Goal: Ask a question

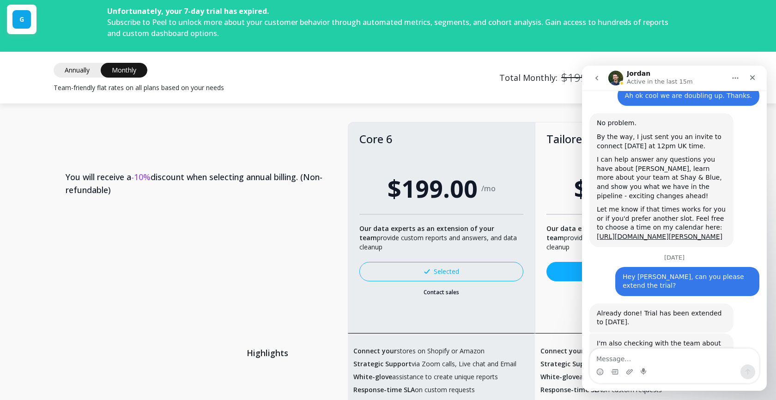
scroll to position [372, 0]
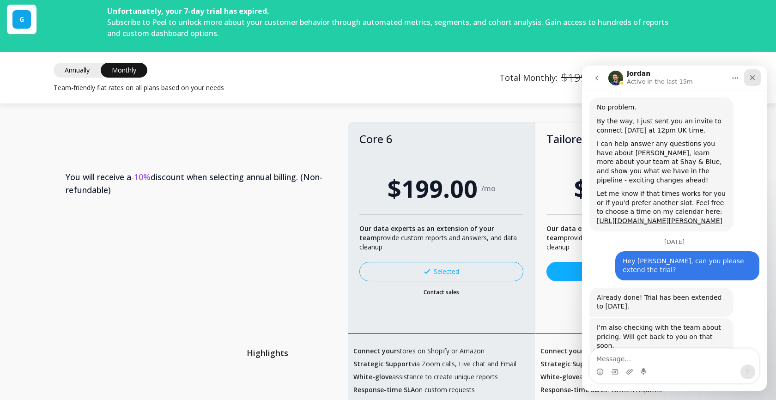
click at [753, 82] on div "Close" at bounding box center [752, 77] width 17 height 17
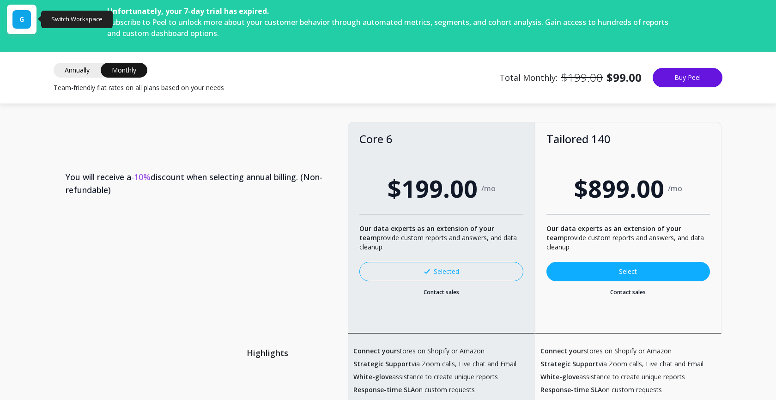
click at [16, 18] on div "G" at bounding box center [21, 19] width 18 height 18
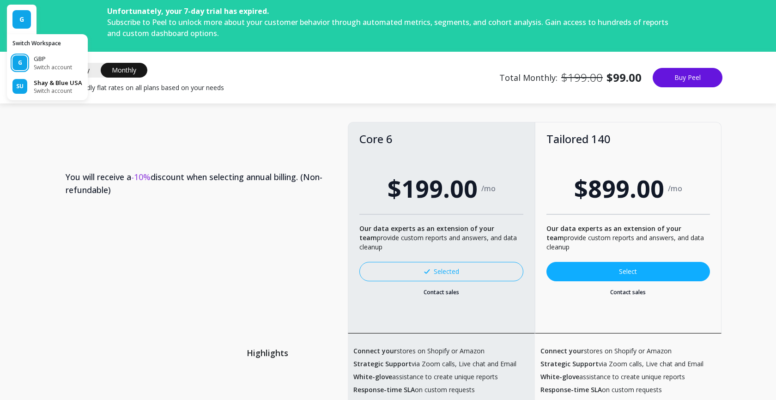
click at [45, 84] on p "Shay & Blue USA" at bounding box center [58, 83] width 49 height 9
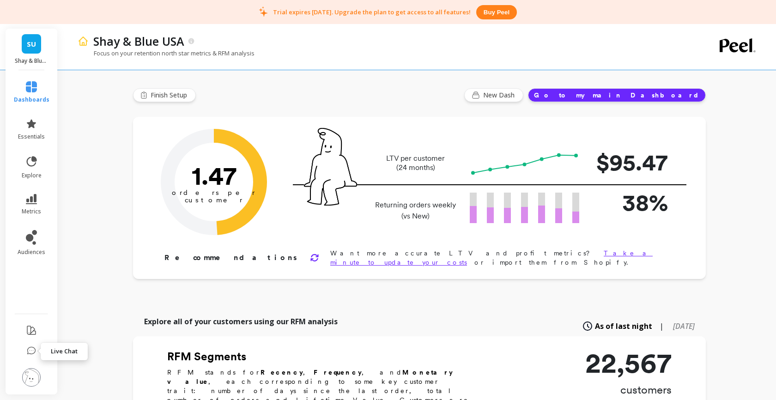
click at [30, 349] on icon at bounding box center [31, 350] width 9 height 9
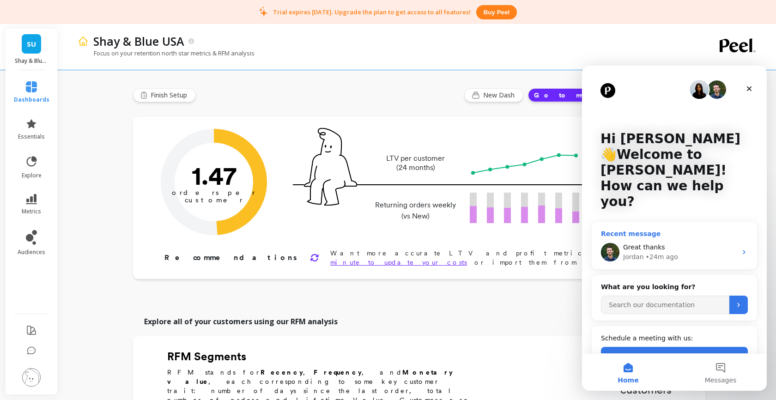
click at [683, 243] on div "Great thanks" at bounding box center [680, 248] width 114 height 10
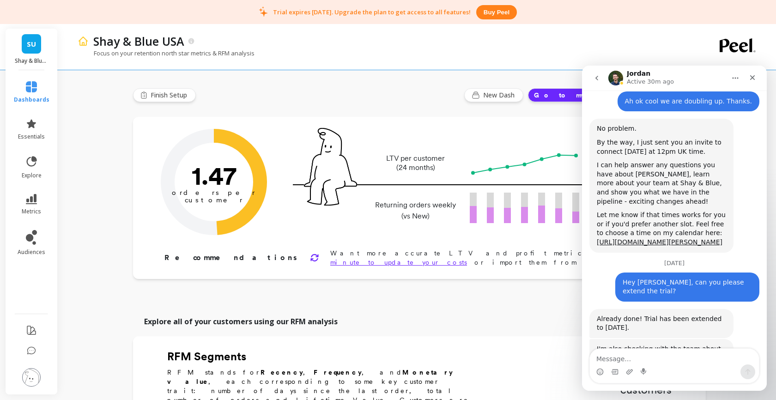
scroll to position [372, 0]
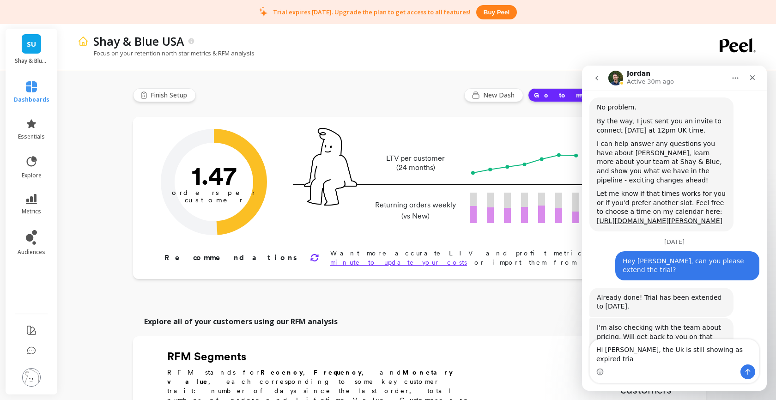
type textarea "Hi Jordan, the Uk is still showing as expired trial"
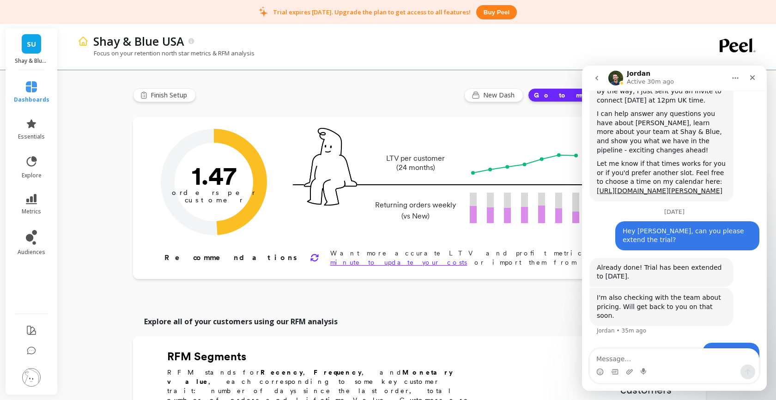
click at [37, 49] on link "SU" at bounding box center [31, 43] width 19 height 19
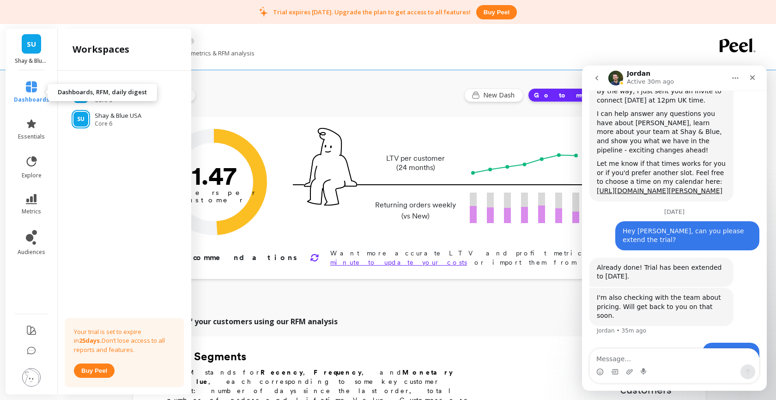
click at [28, 86] on icon at bounding box center [31, 86] width 11 height 11
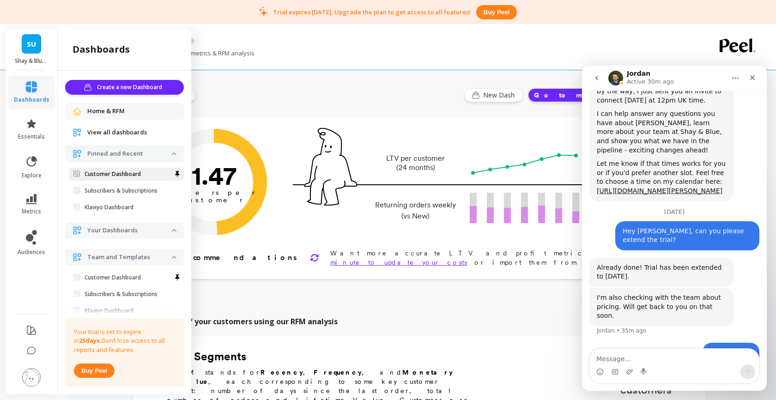
click at [112, 174] on p "Customer Dashboard" at bounding box center [113, 173] width 56 height 7
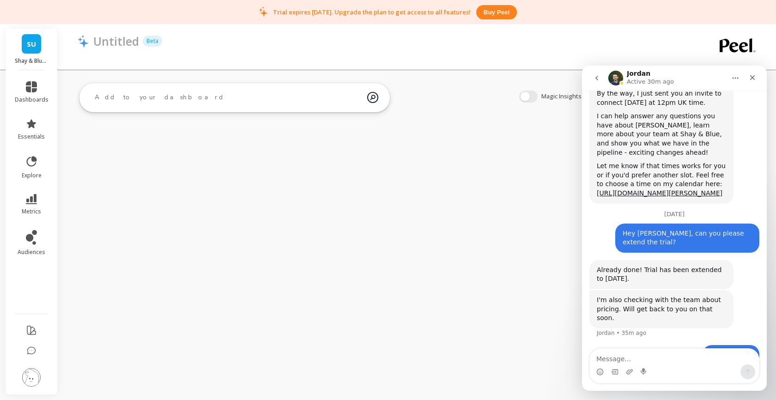
scroll to position [402, 0]
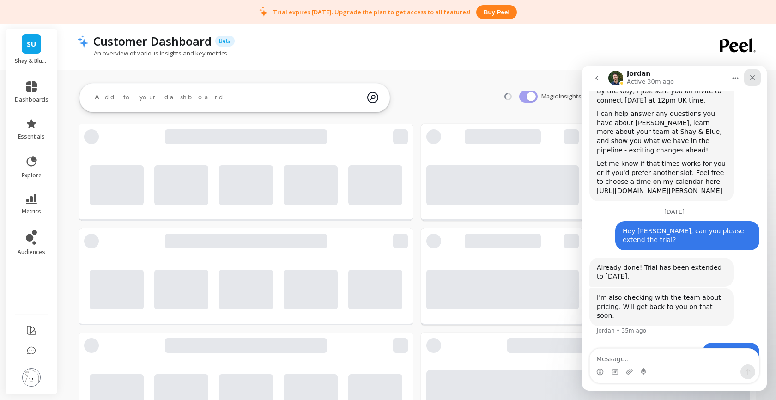
click at [751, 78] on icon "Close" at bounding box center [752, 77] width 5 height 5
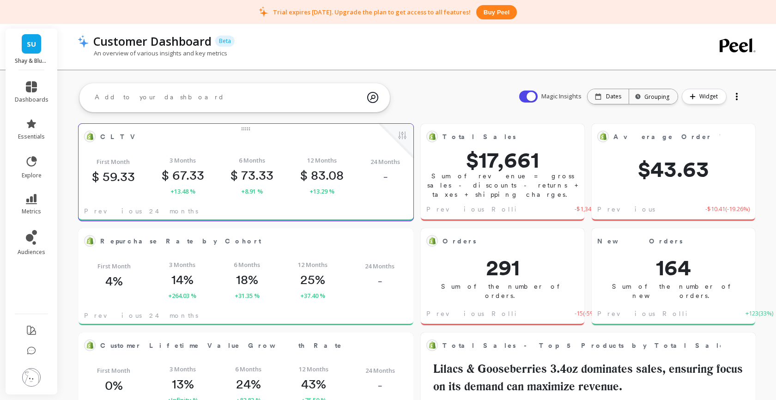
scroll to position [0, 0]
click at [203, 208] on div "CLTV Edit Widget & Insights First Month $ 59.33 3 Months $ 67.33 +13.48 % 6 Mon…" at bounding box center [246, 172] width 335 height 97
click at [209, 206] on div "CLTV Edit Widget & Insights First Month $ 59.33 3 Months $ 67.33 +13.48 % 6 Mon…" at bounding box center [246, 172] width 335 height 97
click at [33, 375] on img at bounding box center [31, 377] width 18 height 18
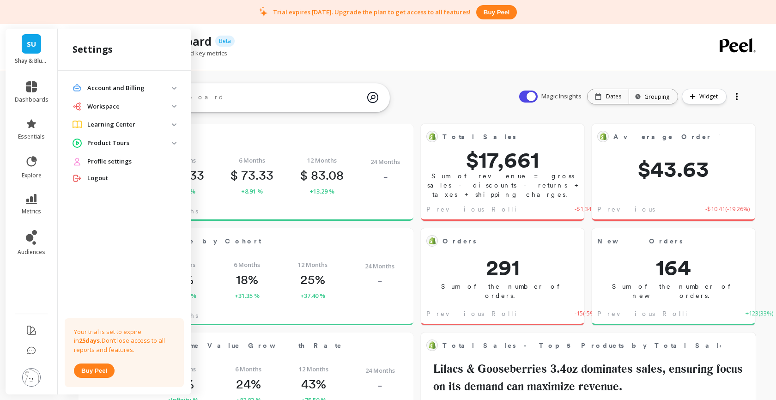
click at [106, 107] on p "Workspace" at bounding box center [129, 106] width 85 height 9
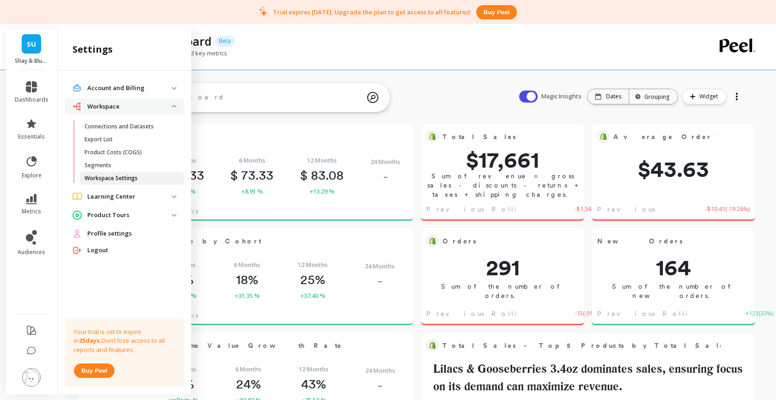
click at [103, 178] on p "Workspace Settings" at bounding box center [111, 178] width 53 height 7
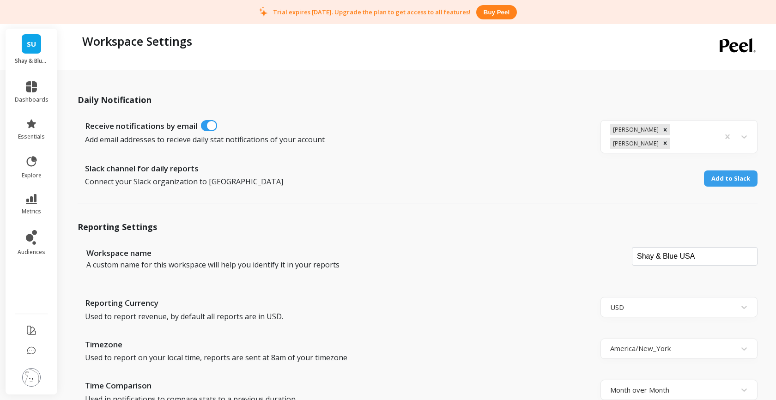
click at [29, 45] on span "SU" at bounding box center [31, 44] width 9 height 11
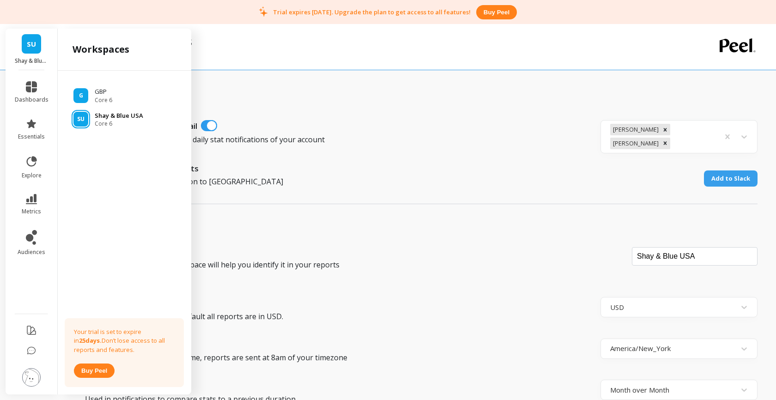
click at [83, 119] on span "SU" at bounding box center [80, 118] width 7 height 7
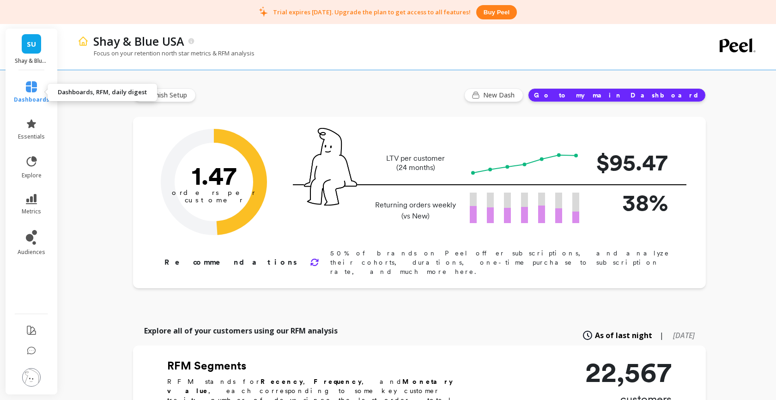
click at [32, 87] on icon at bounding box center [31, 86] width 11 height 11
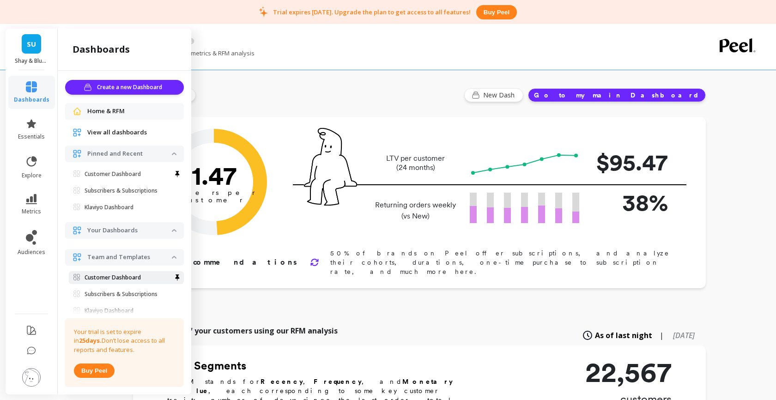
click at [106, 275] on p "Customer Dashboard" at bounding box center [113, 277] width 56 height 7
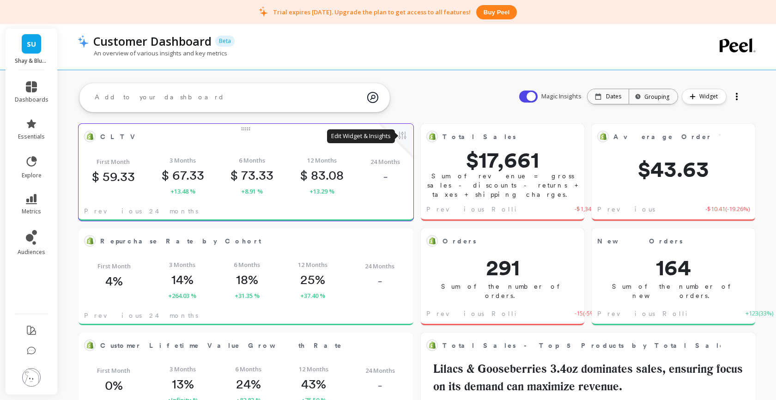
click at [404, 135] on button at bounding box center [402, 136] width 11 height 13
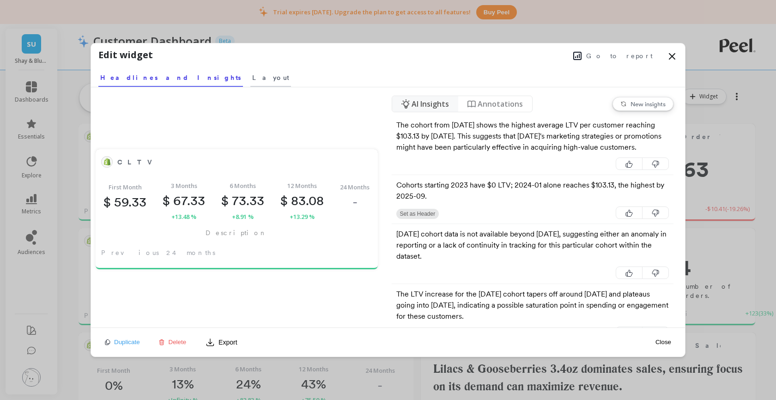
click at [252, 77] on span "Layout" at bounding box center [270, 77] width 37 height 9
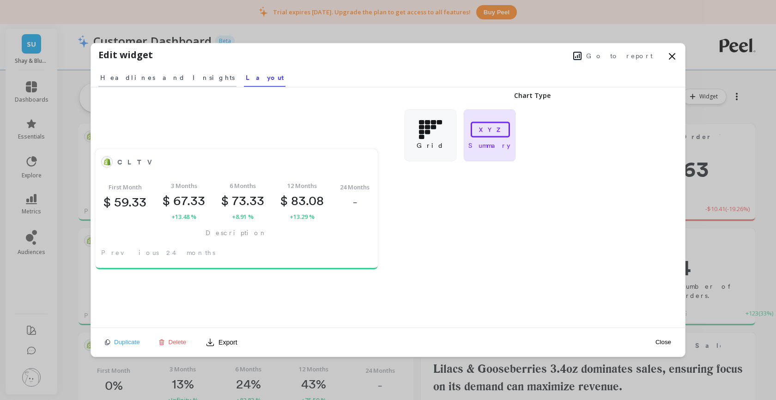
click at [154, 80] on span "Headlines and Insights" at bounding box center [167, 77] width 134 height 9
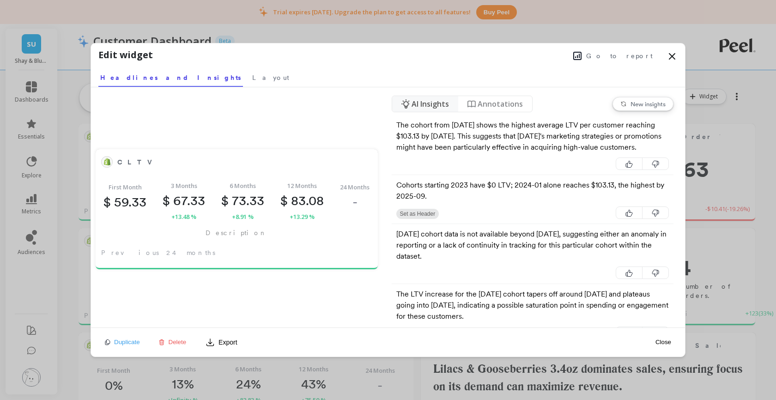
click at [635, 56] on span "Go to report" at bounding box center [619, 55] width 67 height 9
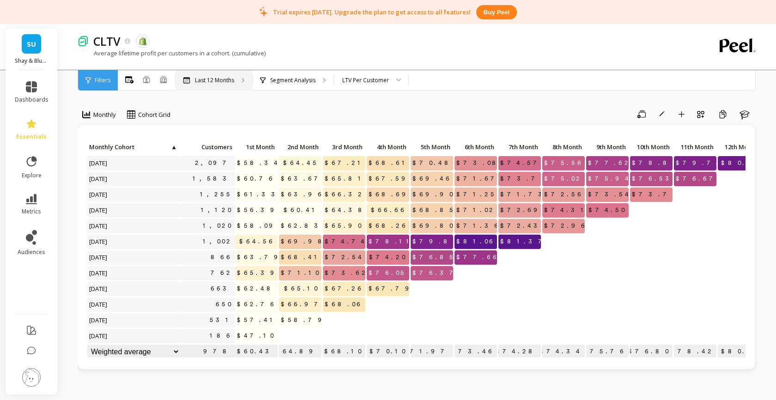
click at [220, 83] on p "Last 12 Months" at bounding box center [214, 80] width 39 height 7
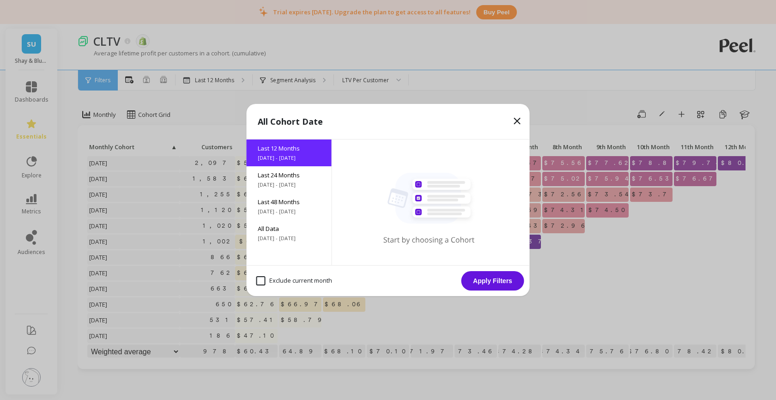
click at [288, 154] on span "[DATE] - [DATE]" at bounding box center [289, 157] width 63 height 7
click at [478, 284] on button "Apply Filters" at bounding box center [492, 280] width 63 height 19
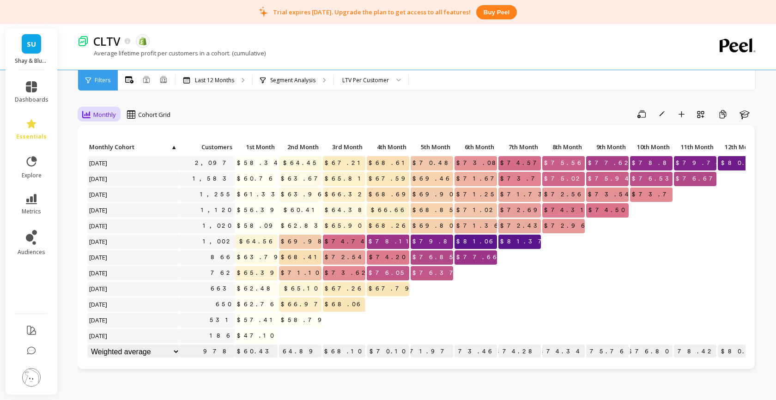
click at [102, 114] on span "Monthly" at bounding box center [104, 114] width 23 height 9
click at [193, 105] on div "Monthly Cohort Grid Save Rename Add to Dashboard Create a Copy Learn Click to c…" at bounding box center [418, 401] width 680 height 729
click at [31, 47] on span "SU" at bounding box center [31, 44] width 9 height 11
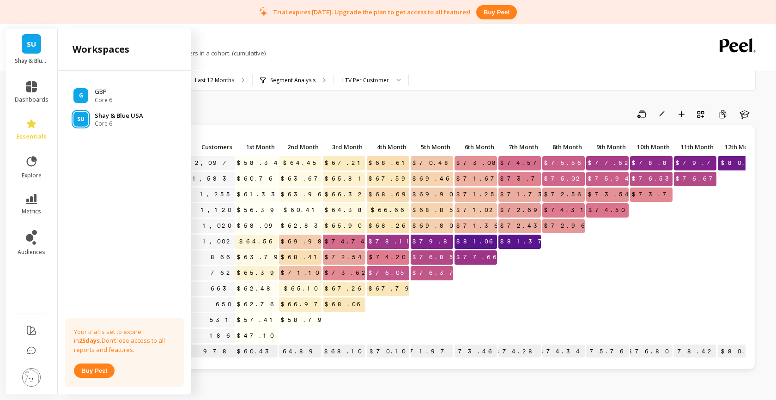
click at [80, 126] on div "SU" at bounding box center [80, 119] width 15 height 15
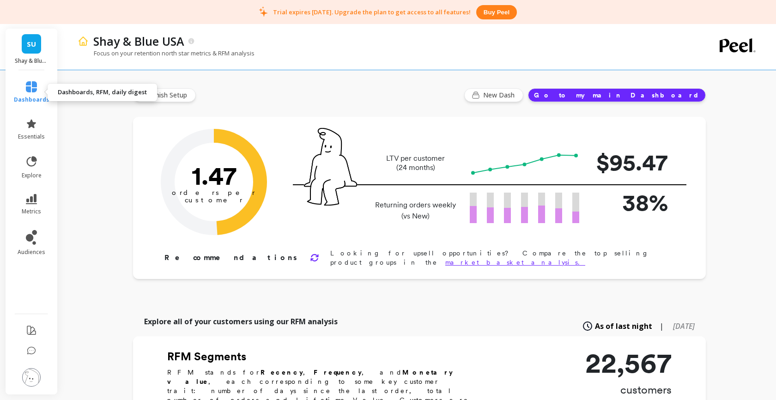
click at [32, 98] on span "dashboards" at bounding box center [32, 99] width 36 height 7
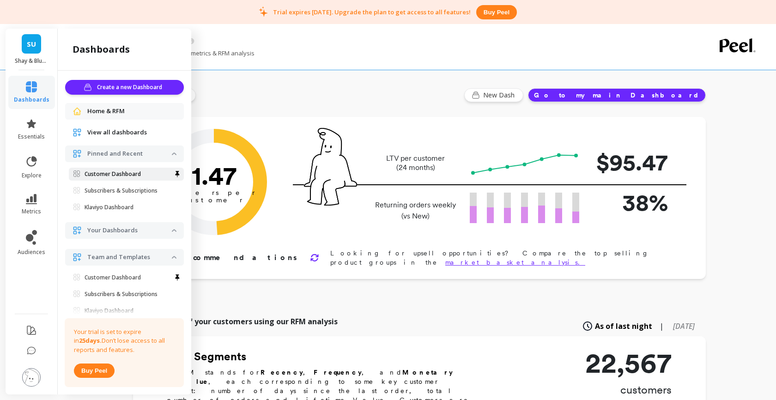
click at [105, 174] on p "Customer Dashboard" at bounding box center [113, 173] width 56 height 7
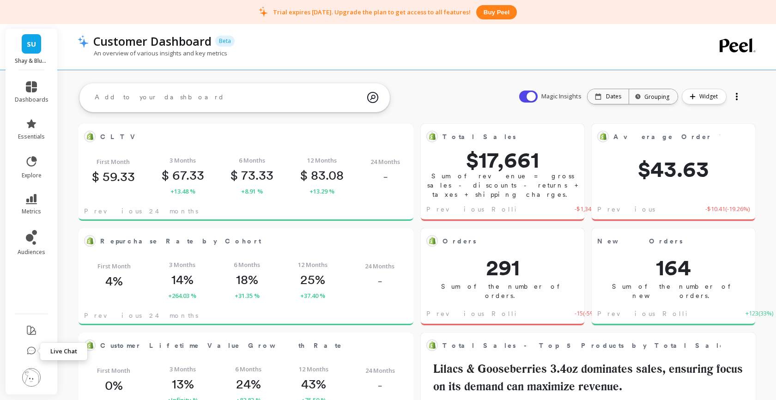
click at [32, 347] on icon at bounding box center [31, 350] width 9 height 9
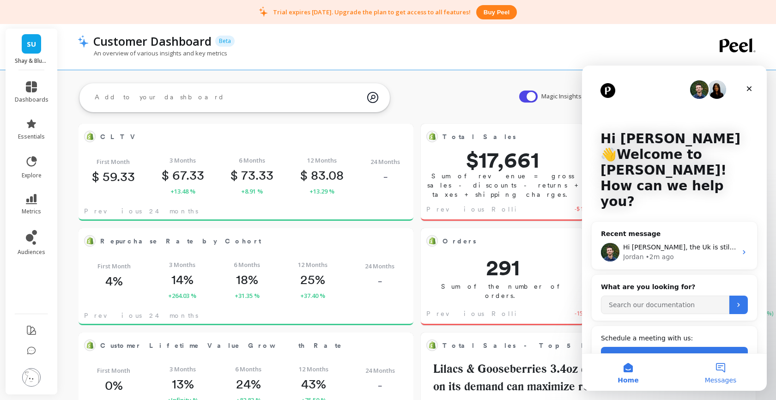
click at [723, 382] on span "Messages" at bounding box center [721, 380] width 32 height 6
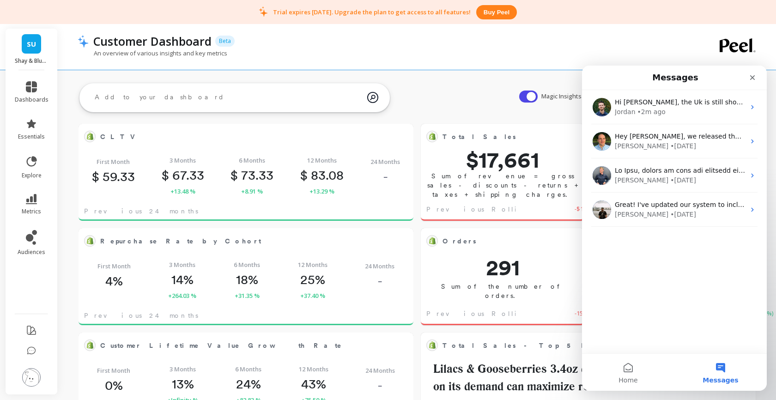
click at [752, 76] on icon "Close" at bounding box center [752, 77] width 7 height 7
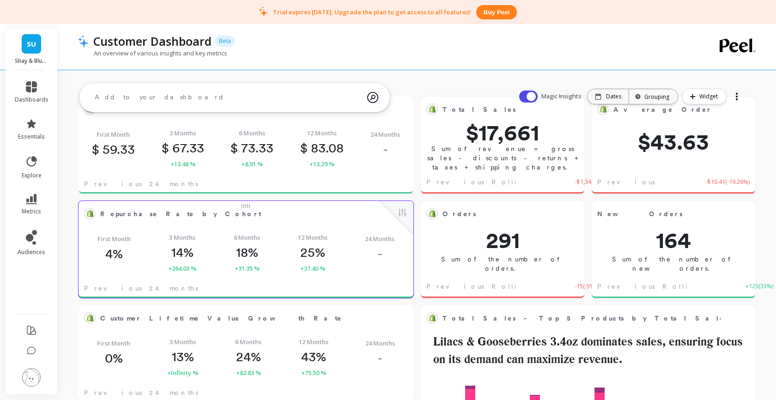
scroll to position [25, 0]
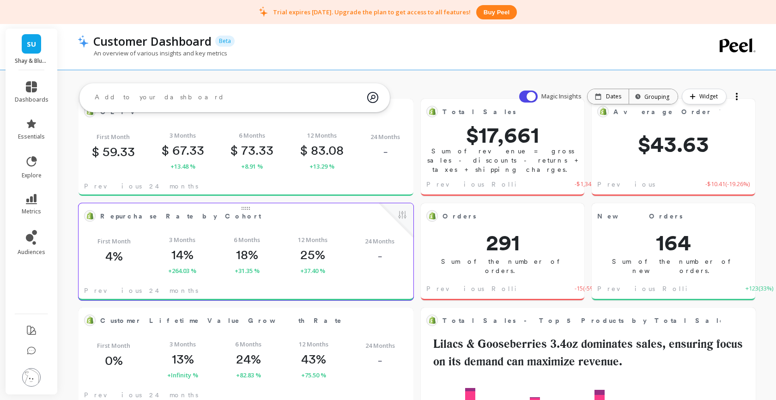
click at [127, 226] on div "Repurchase Rate by Cohort Edit Widget & Insights" at bounding box center [246, 215] width 335 height 25
click at [138, 251] on div "First Month 4% 3 Months 14% +264.03 % 6 Months 18% +31.35 % 12 Months 25% +37.4…" at bounding box center [246, 255] width 335 height 54
click at [146, 217] on span "Repurchase Rate by Cohort" at bounding box center [180, 217] width 161 height 10
click at [407, 214] on button at bounding box center [402, 215] width 11 height 13
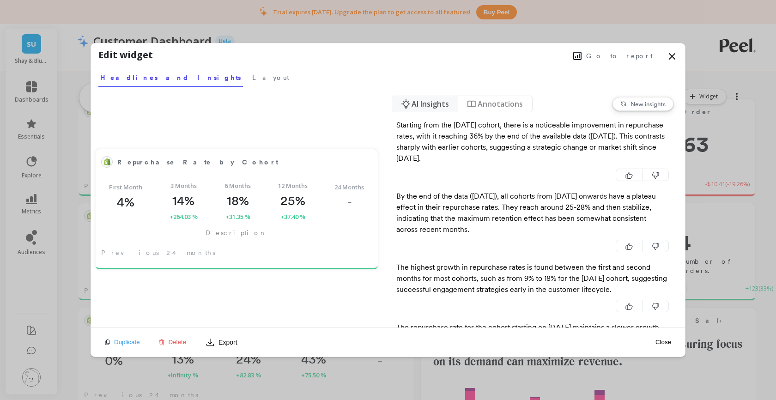
click at [638, 55] on span "Go to report" at bounding box center [619, 55] width 67 height 9
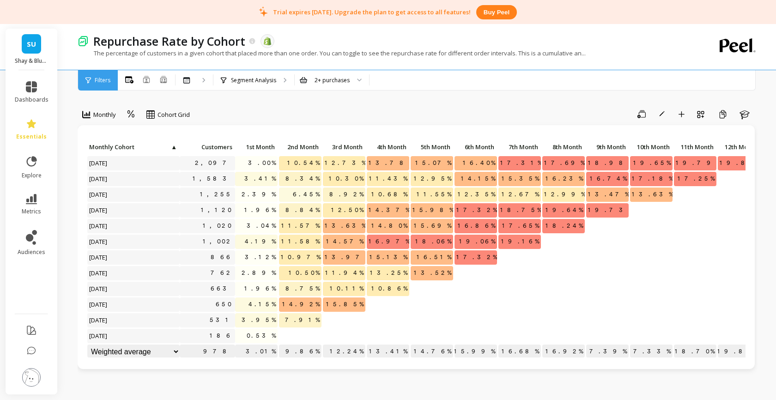
scroll to position [0, 0]
click at [97, 112] on span "Monthly" at bounding box center [104, 114] width 23 height 9
click at [227, 103] on div "Monthly, 1 of 3. 3 results available. Use Up and Down to choose options, press …" at bounding box center [418, 401] width 680 height 729
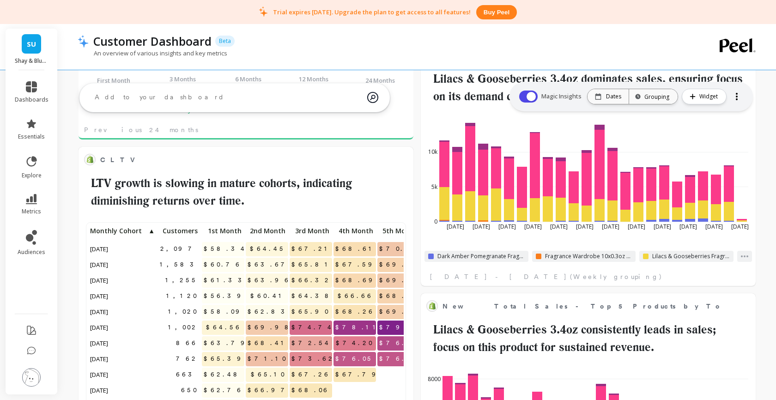
scroll to position [273, 0]
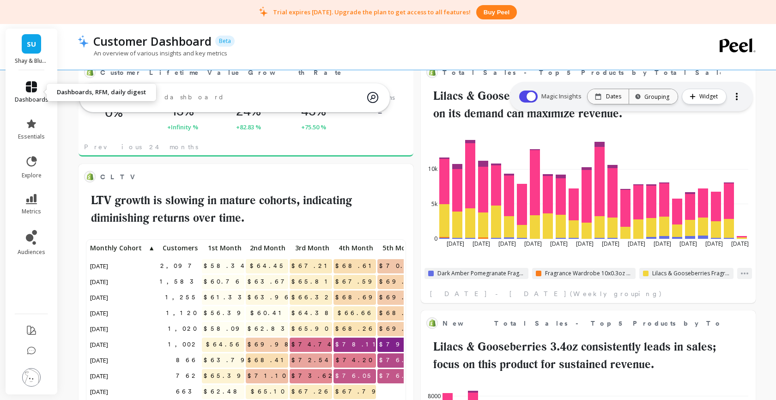
click at [33, 90] on icon at bounding box center [31, 86] width 11 height 11
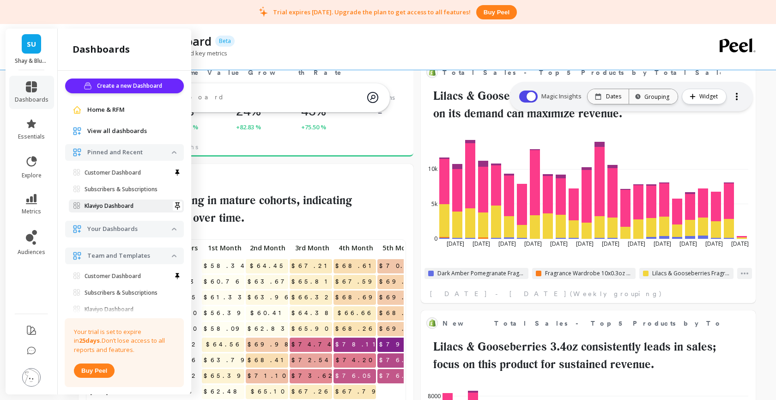
scroll to position [0, 0]
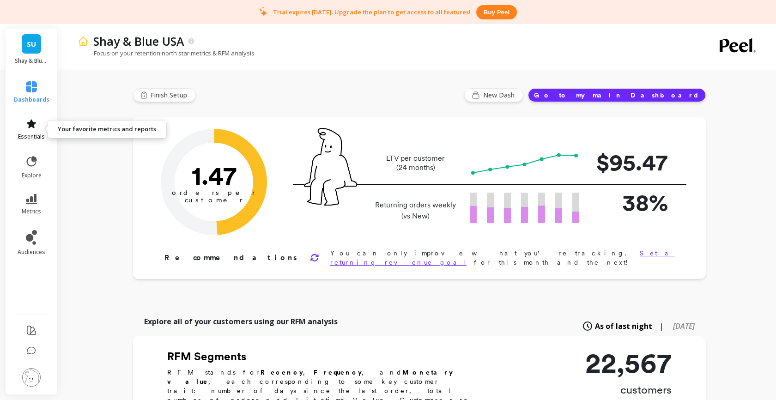
click at [32, 124] on icon at bounding box center [31, 123] width 9 height 9
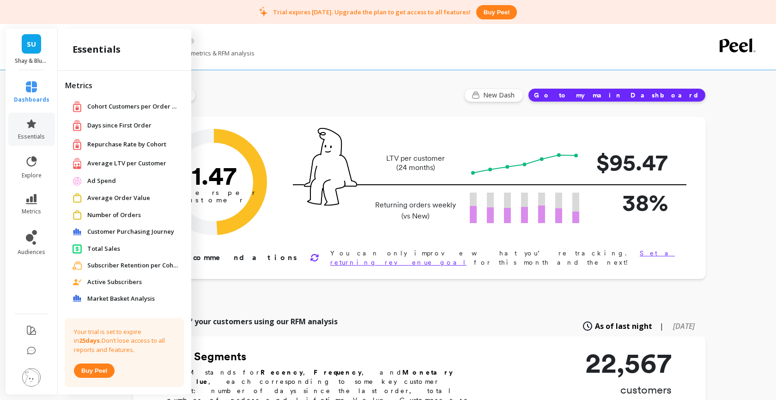
click at [108, 124] on span "Days since First Order" at bounding box center [119, 125] width 64 height 9
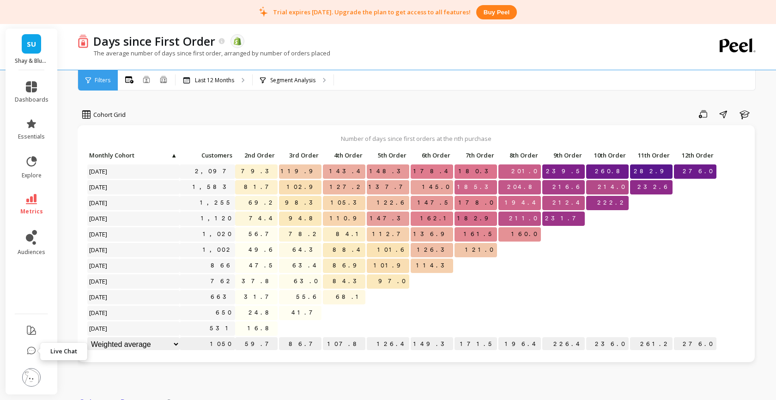
click at [28, 352] on icon at bounding box center [31, 350] width 9 height 9
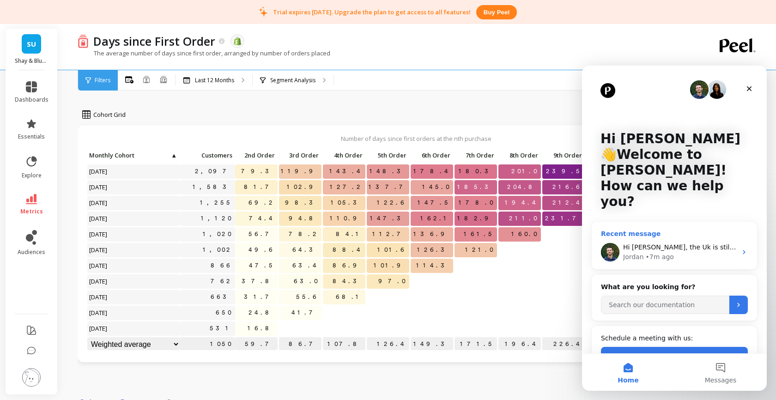
click at [658, 252] on div "• 7m ago" at bounding box center [660, 257] width 28 height 10
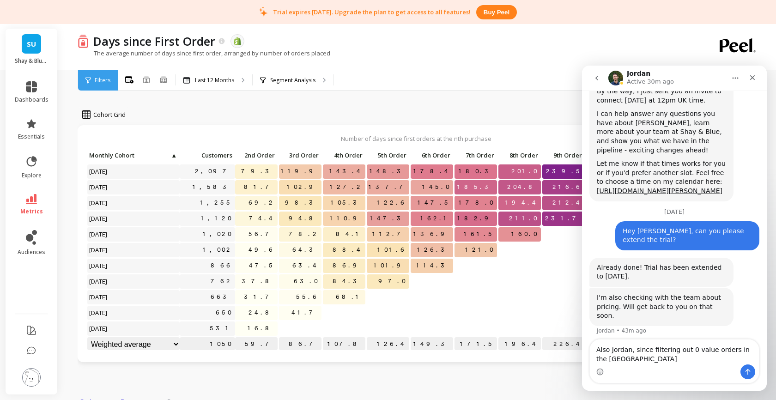
scroll to position [411, 0]
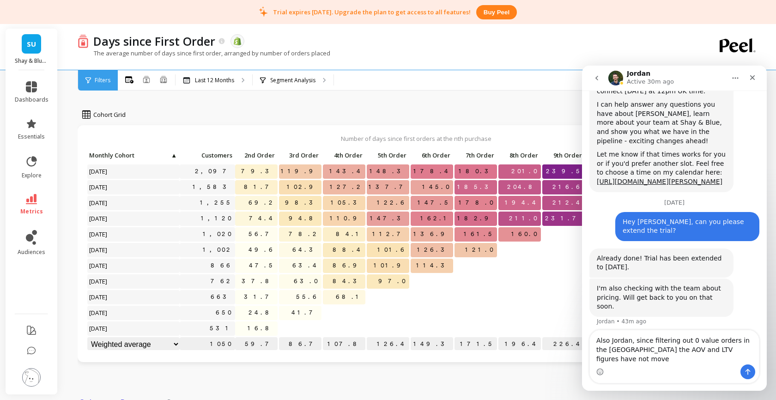
type textarea "Also Jordan, since filtering out 0 value orders in the [GEOGRAPHIC_DATA] the AO…"
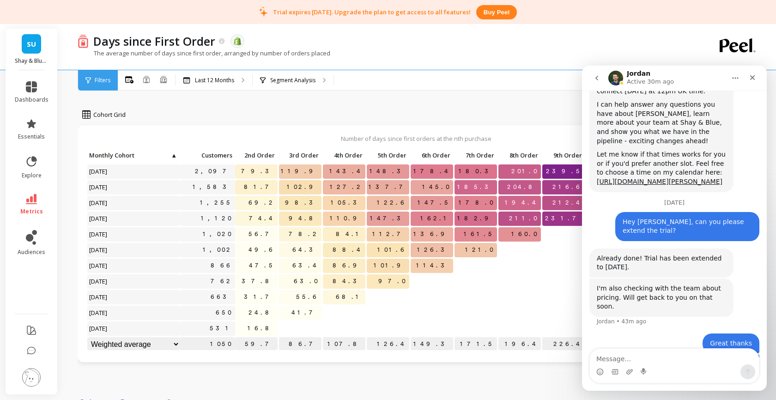
scroll to position [441, 0]
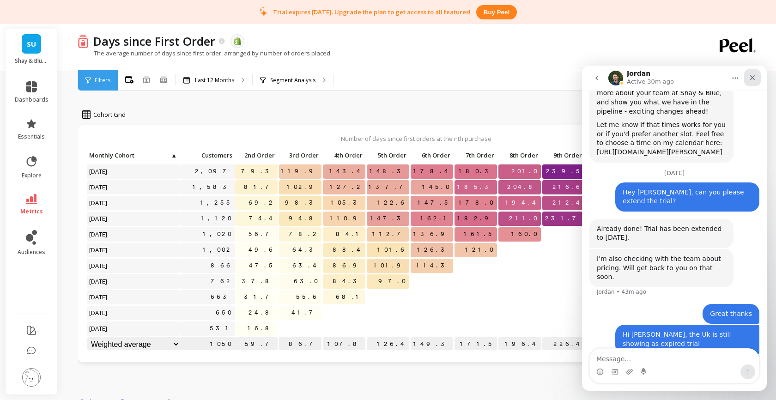
click at [753, 76] on icon "Close" at bounding box center [752, 77] width 5 height 5
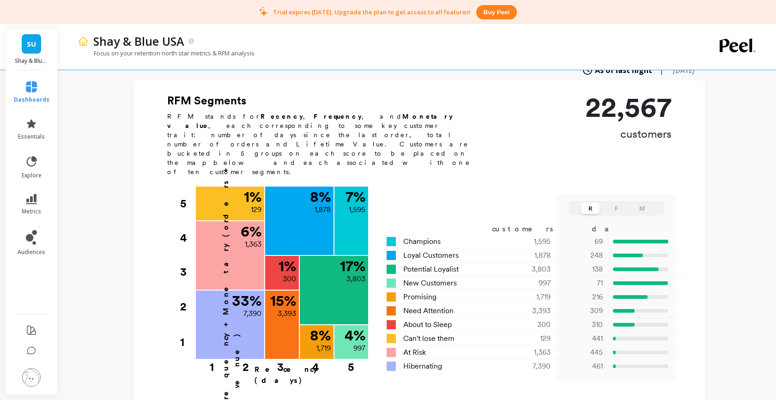
scroll to position [267, 0]
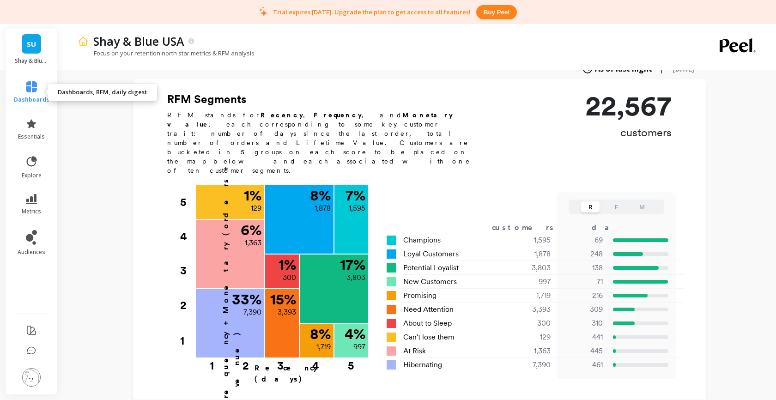
click at [31, 87] on icon at bounding box center [31, 86] width 11 height 11
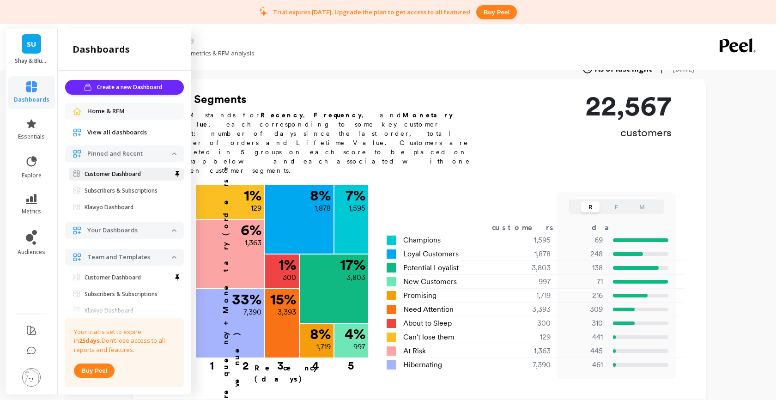
click at [97, 171] on p "Customer Dashboard" at bounding box center [113, 173] width 56 height 7
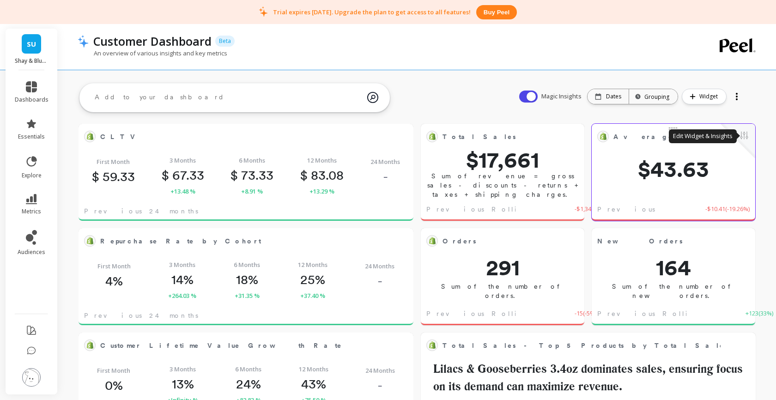
click at [744, 133] on button at bounding box center [744, 136] width 11 height 13
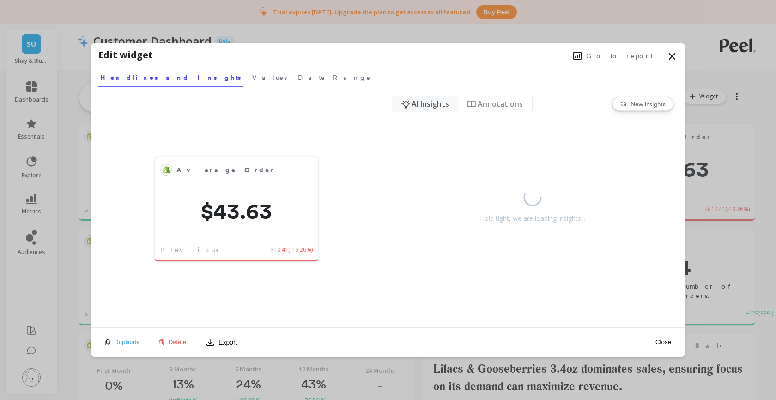
click at [632, 57] on span "Go to report" at bounding box center [619, 55] width 67 height 9
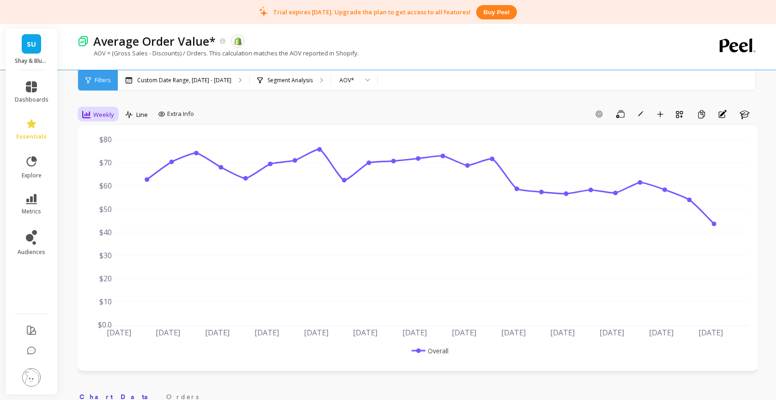
click at [99, 113] on span "Weekly" at bounding box center [103, 114] width 21 height 9
click at [105, 187] on div "Monthly" at bounding box center [111, 188] width 53 height 9
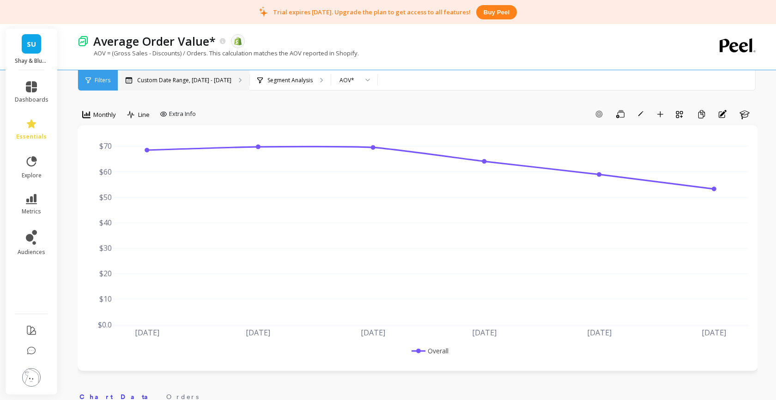
click at [201, 79] on p "Custom Date Range, [DATE] - [DATE]" at bounding box center [184, 80] width 94 height 7
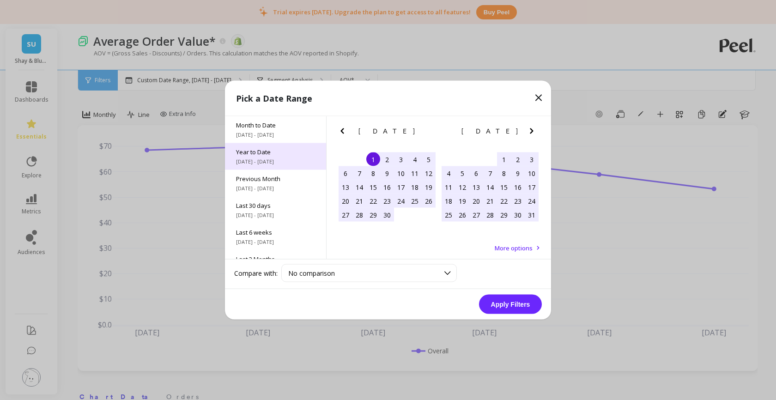
click at [277, 150] on span "Year to Date" at bounding box center [275, 152] width 79 height 8
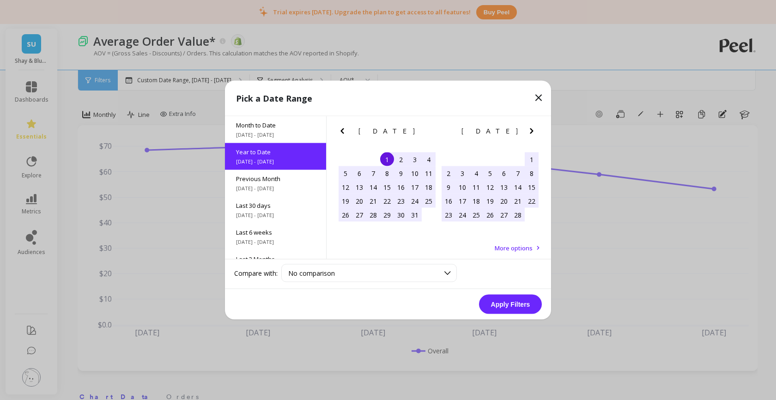
click at [511, 303] on button "Apply Filters" at bounding box center [510, 304] width 63 height 19
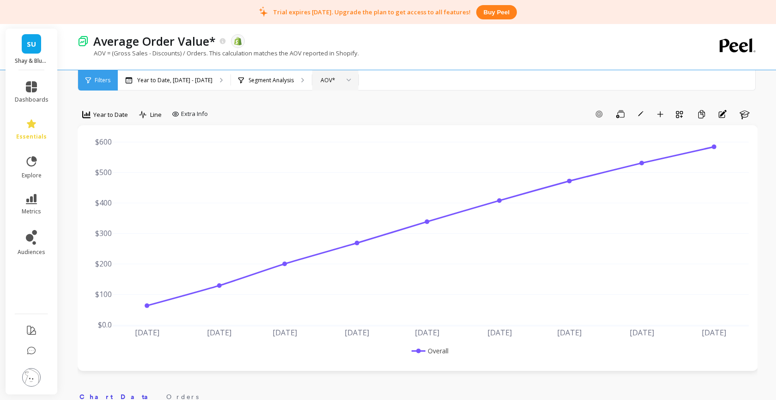
click at [340, 83] on div at bounding box center [345, 80] width 11 height 20
click at [327, 106] on div "AOV" at bounding box center [335, 106] width 34 height 9
click at [322, 81] on div "AOV" at bounding box center [330, 80] width 18 height 9
click at [323, 122] on div "AOV*" at bounding box center [335, 123] width 34 height 9
click at [325, 81] on div "AOV*" at bounding box center [330, 80] width 18 height 9
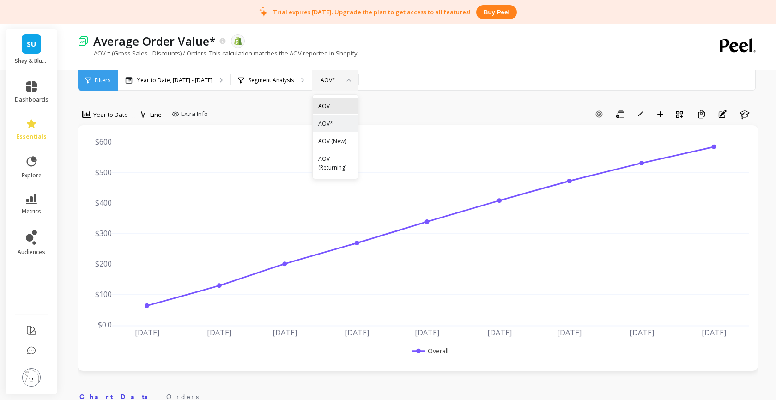
click at [323, 108] on div "AOV" at bounding box center [335, 106] width 34 height 9
click at [324, 84] on div "AOV" at bounding box center [330, 80] width 18 height 9
click at [321, 120] on div "AOV*" at bounding box center [335, 123] width 34 height 9
click at [189, 114] on span "Extra Info" at bounding box center [194, 113] width 27 height 9
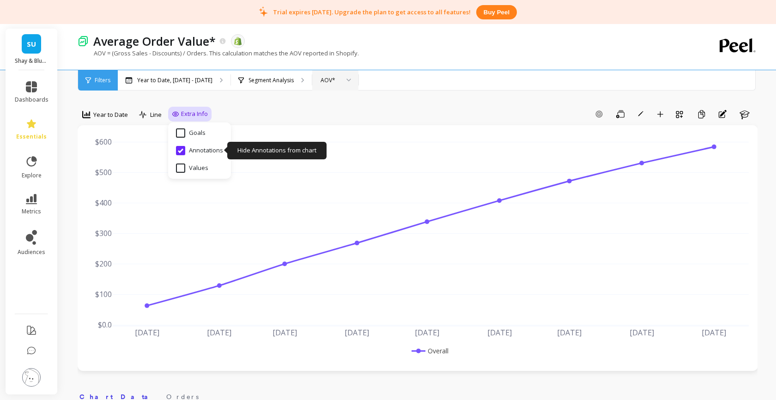
click at [180, 148] on input "Annotations" at bounding box center [199, 150] width 47 height 9
click at [180, 150] on input "Annotations" at bounding box center [199, 150] width 47 height 9
checkbox input "true"
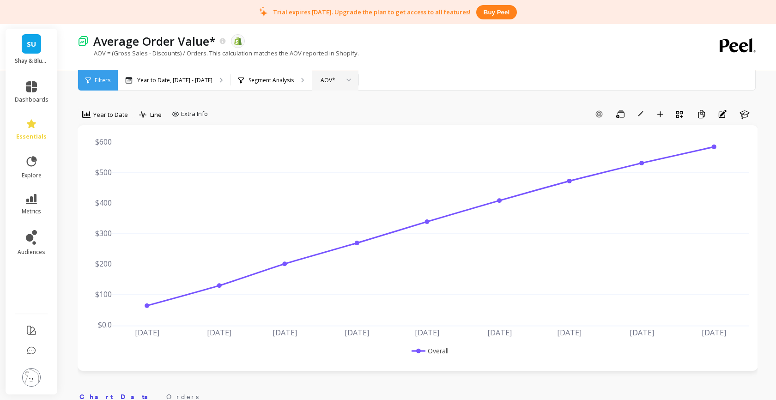
click at [99, 79] on span "Filters" at bounding box center [103, 80] width 16 height 7
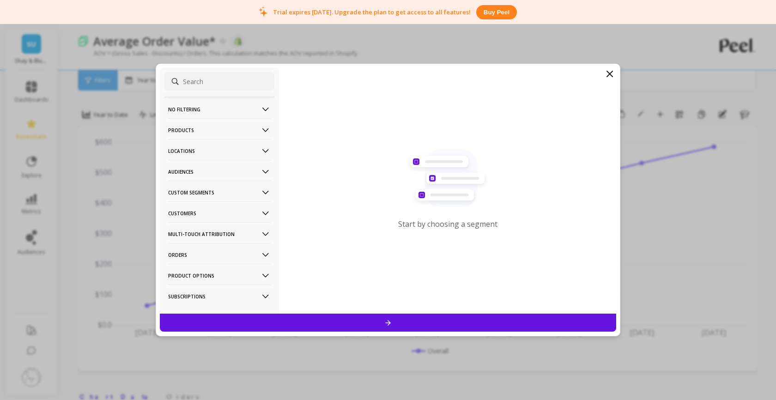
click at [214, 106] on p "No filtering" at bounding box center [219, 109] width 103 height 24
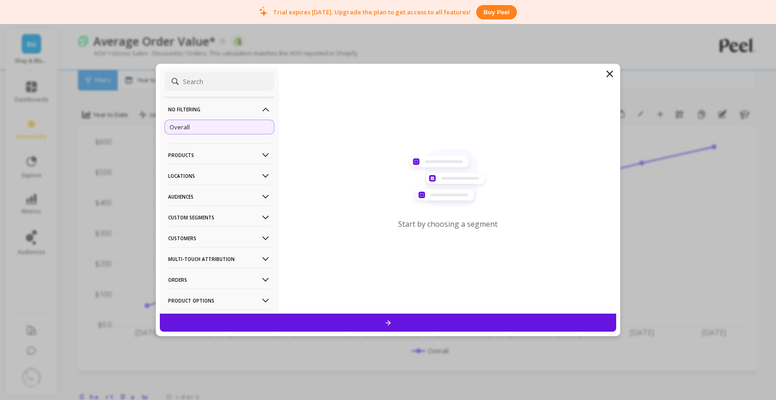
click at [201, 129] on div "Overall" at bounding box center [219, 127] width 110 height 15
click at [236, 321] on div at bounding box center [388, 323] width 456 height 18
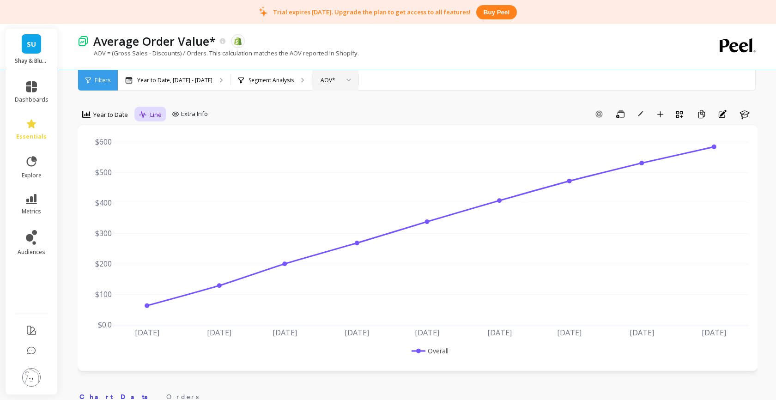
click at [151, 116] on span "Line" at bounding box center [156, 114] width 12 height 9
click at [169, 152] on div "Bar" at bounding box center [168, 153] width 53 height 9
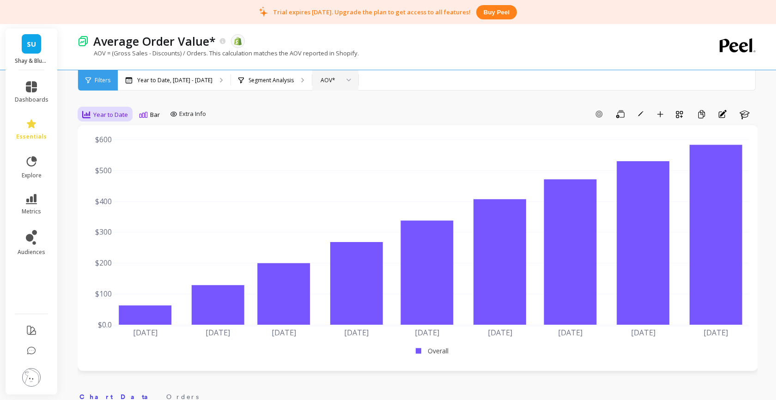
click at [102, 112] on span "Year to Date" at bounding box center [110, 114] width 35 height 9
click at [111, 137] on div "All" at bounding box center [111, 135] width 53 height 9
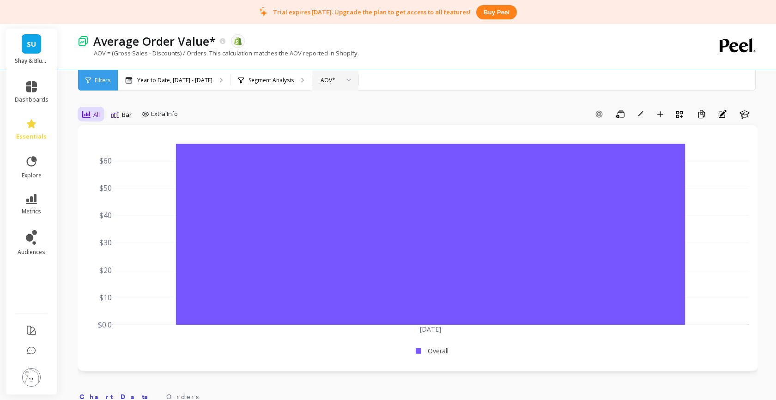
click at [91, 115] on div "All" at bounding box center [91, 114] width 18 height 11
click at [97, 254] on div "Year to Date" at bounding box center [111, 254] width 53 height 9
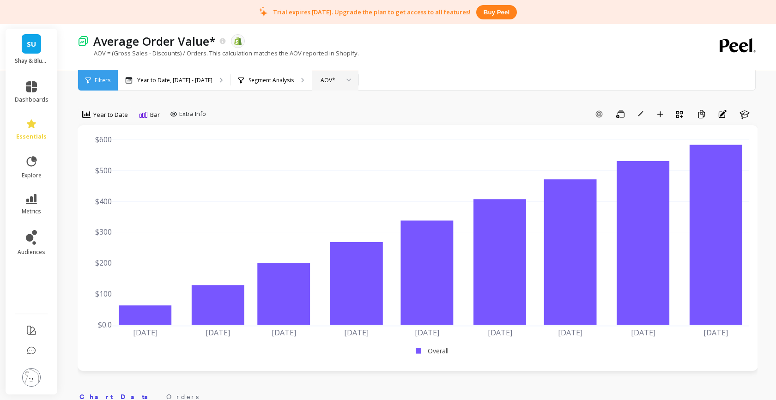
click at [81, 41] on img at bounding box center [83, 41] width 11 height 11
click at [223, 39] on icon at bounding box center [222, 41] width 6 height 6
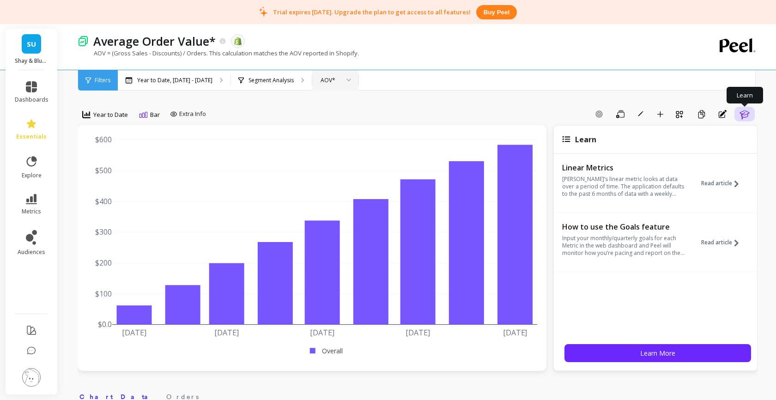
click at [744, 115] on icon "button" at bounding box center [744, 114] width 11 height 11
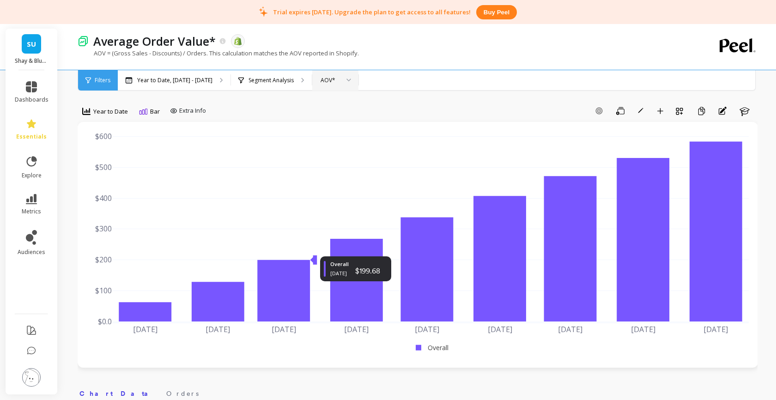
scroll to position [0, 0]
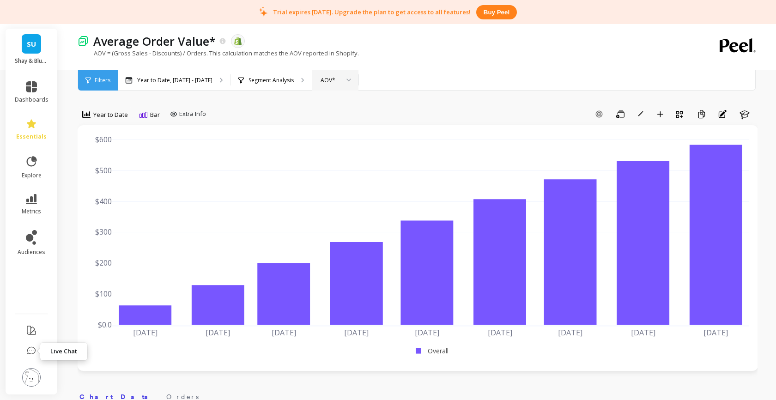
click at [34, 348] on icon at bounding box center [31, 350] width 9 height 9
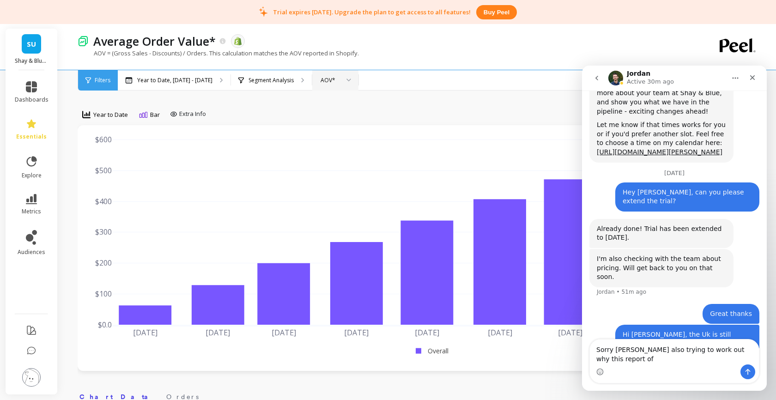
scroll to position [450, 0]
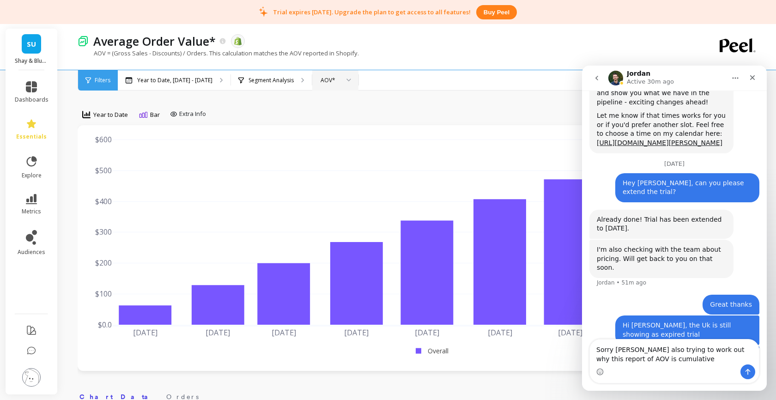
type textarea "Sorry Jordan also trying to work out why this report of AOV is cumulative"
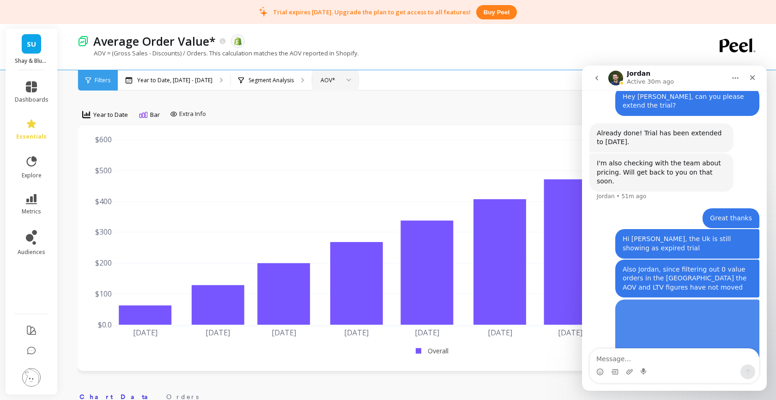
scroll to position [537, 0]
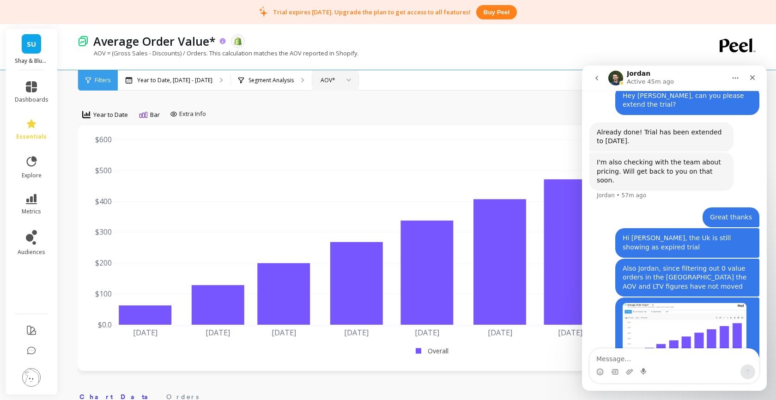
click at [223, 41] on icon at bounding box center [222, 41] width 6 height 6
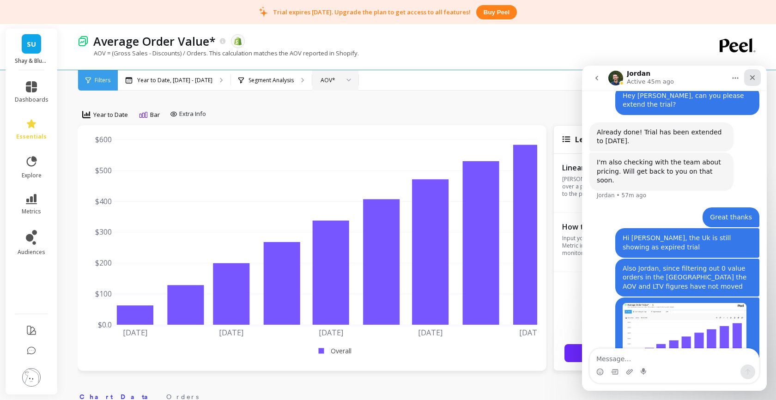
click at [750, 77] on icon "Close" at bounding box center [752, 77] width 7 height 7
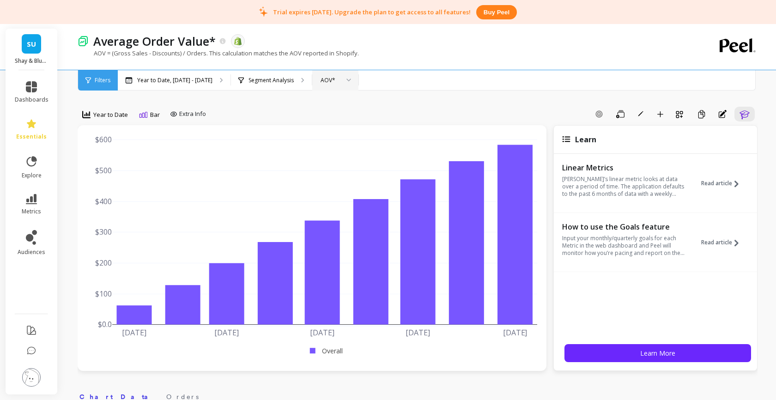
click at [340, 77] on div at bounding box center [345, 80] width 11 height 20
click at [324, 107] on div "AOV" at bounding box center [335, 106] width 34 height 9
click at [321, 80] on div "AOV" at bounding box center [330, 80] width 18 height 9
click at [330, 121] on div "AOV*" at bounding box center [335, 123] width 34 height 9
click at [340, 77] on div at bounding box center [345, 80] width 11 height 20
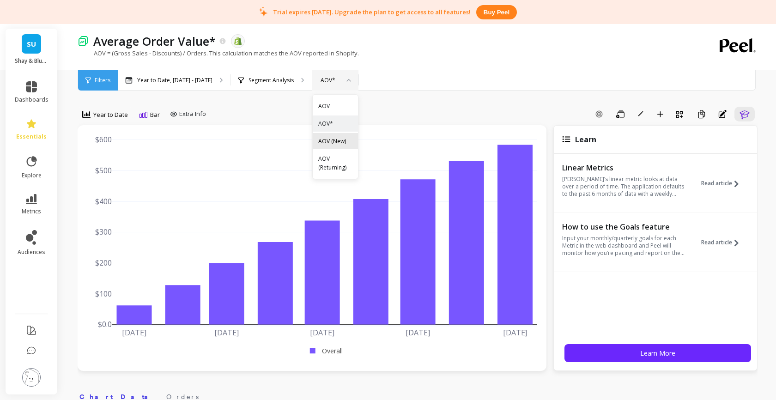
click at [326, 139] on div "AOV (New)" at bounding box center [335, 141] width 34 height 9
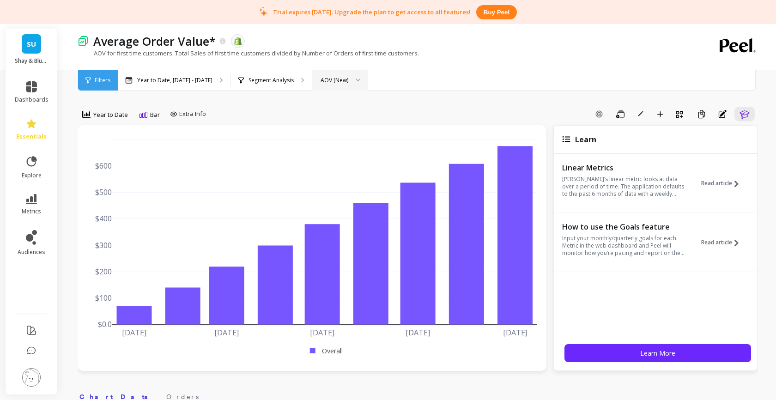
click at [331, 82] on div "AOV (New)" at bounding box center [335, 80] width 28 height 9
click at [325, 121] on div "AOV*" at bounding box center [339, 123] width 43 height 9
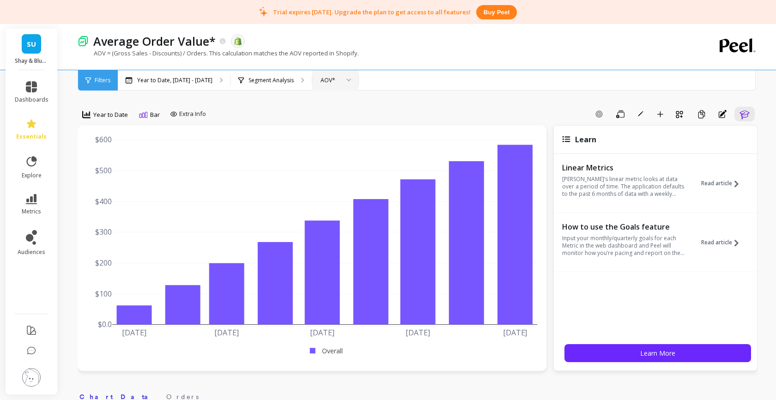
click at [328, 82] on div "AOV*" at bounding box center [330, 80] width 18 height 9
click at [325, 104] on div "AOV" at bounding box center [335, 106] width 34 height 9
click at [117, 115] on span "Year to Date" at bounding box center [110, 114] width 35 height 9
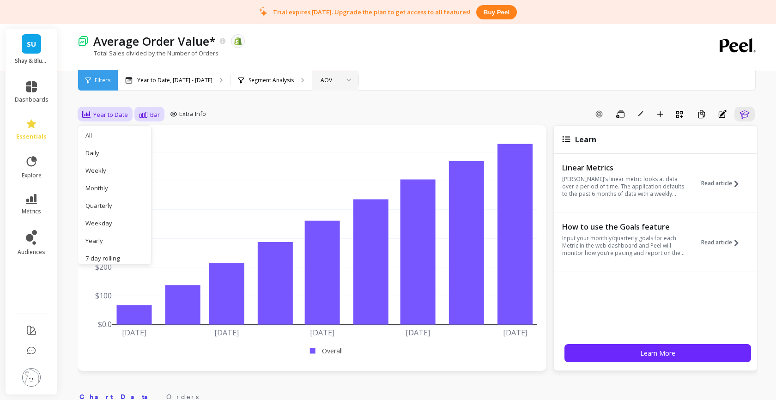
click at [160, 114] on div "Bar" at bounding box center [149, 115] width 26 height 16
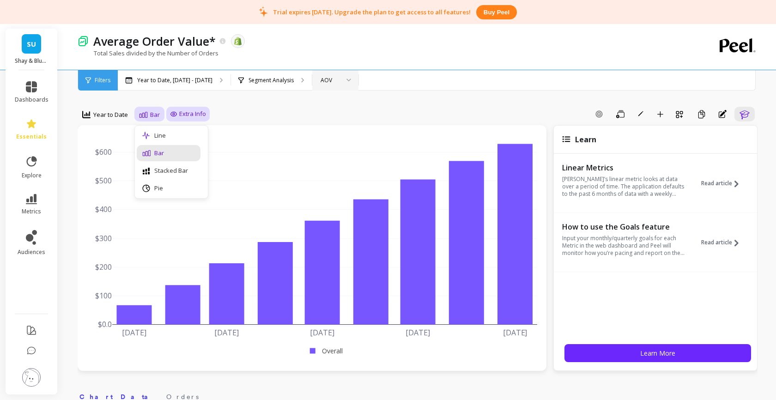
click at [198, 112] on span "Extra Info" at bounding box center [192, 113] width 27 height 9
click at [242, 115] on div "Add Goal Save Rename Add to Dashboard Create a Copy Annotations Learn" at bounding box center [484, 114] width 548 height 15
click at [321, 84] on div "AOV" at bounding box center [330, 80] width 18 height 9
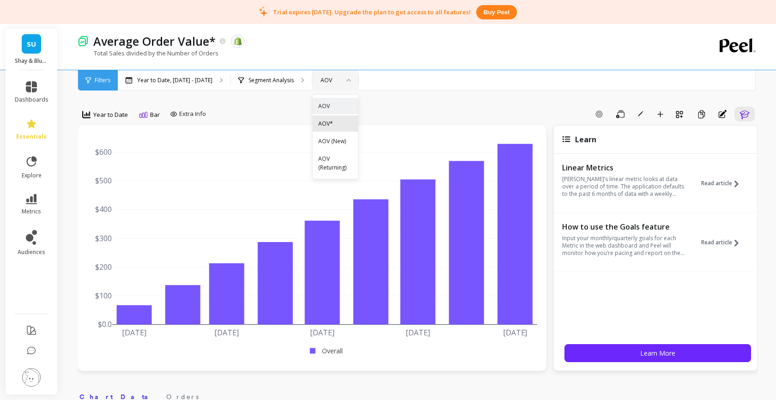
click at [326, 121] on div "AOV*" at bounding box center [335, 123] width 34 height 9
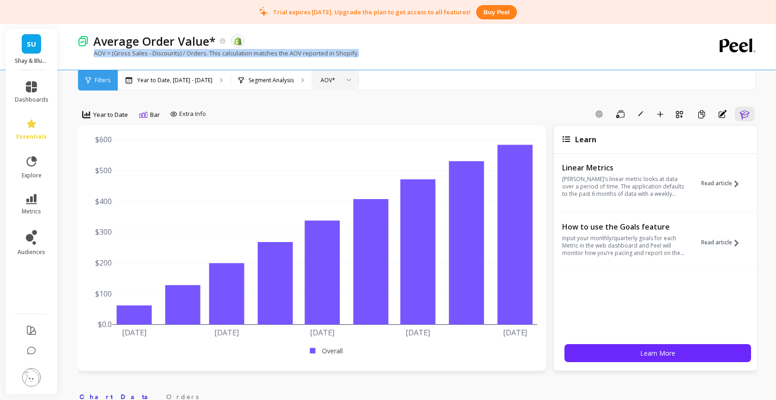
drag, startPoint x: 365, startPoint y: 55, endPoint x: 90, endPoint y: 53, distance: 275.3
click at [90, 53] on div "AOV = (Gross Sales - Discounts) / Orders. This calculation matches the AOV repo…" at bounding box center [380, 58] width 604 height 18
copy p "AOV = (Gross Sales - Discounts) / Orders. This calculation matches the AOV repo…"
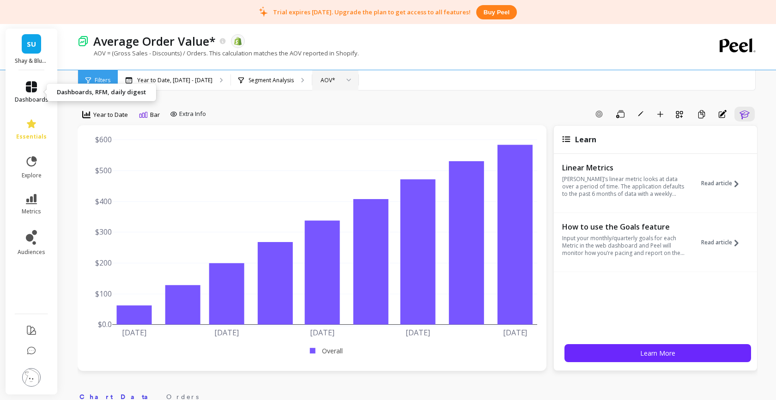
click at [30, 91] on icon at bounding box center [31, 86] width 11 height 11
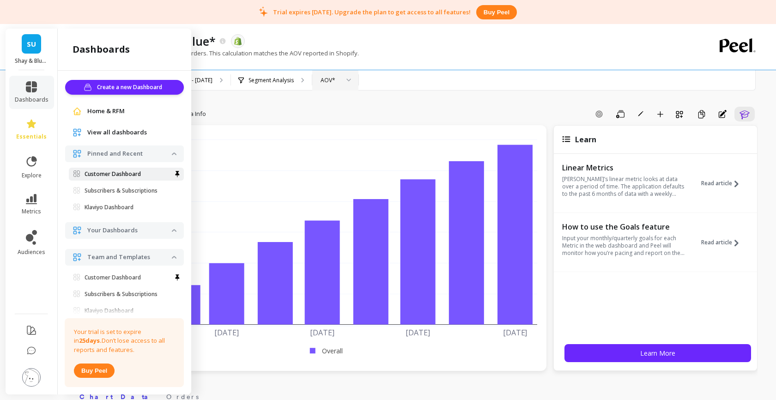
click at [98, 173] on p "Customer Dashboard" at bounding box center [113, 173] width 56 height 7
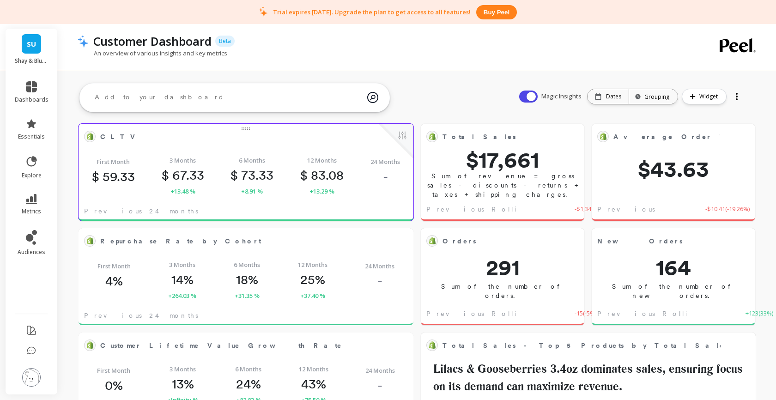
click at [350, 141] on span "CLTV" at bounding box center [239, 136] width 278 height 13
click at [403, 137] on button at bounding box center [402, 136] width 11 height 13
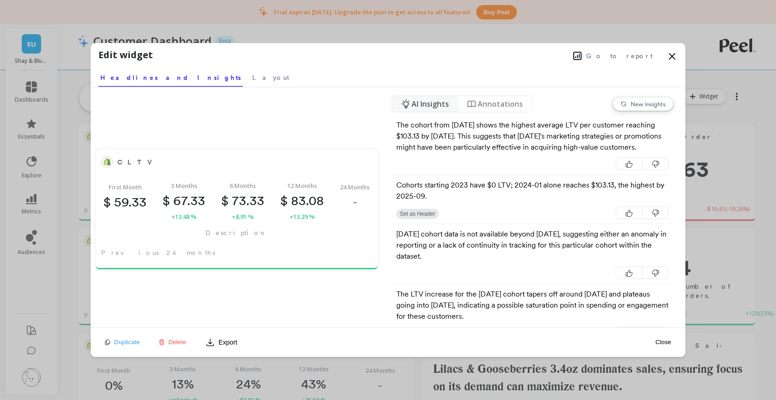
click at [634, 56] on span "Go to report" at bounding box center [619, 55] width 67 height 9
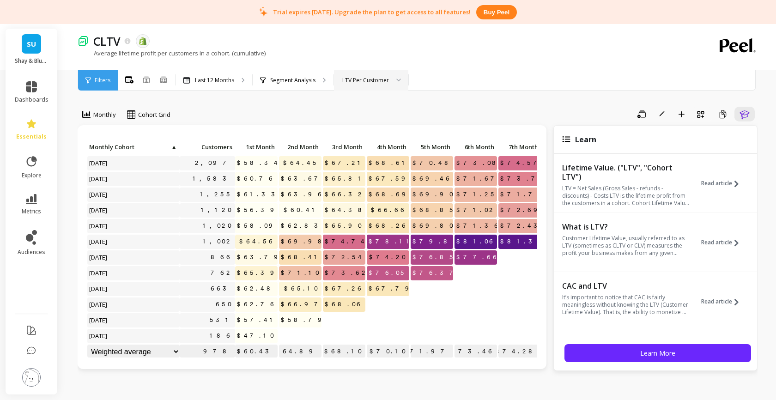
click at [382, 81] on div "LTV Per Customer" at bounding box center [365, 80] width 47 height 9
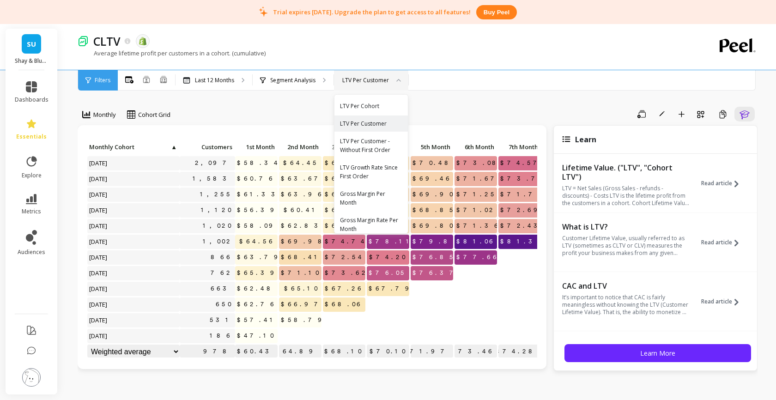
click at [499, 92] on div "Monthly Cohort Grid Save Rename Add to Dashboard Create a Copy Learn Click to c…" at bounding box center [418, 401] width 680 height 729
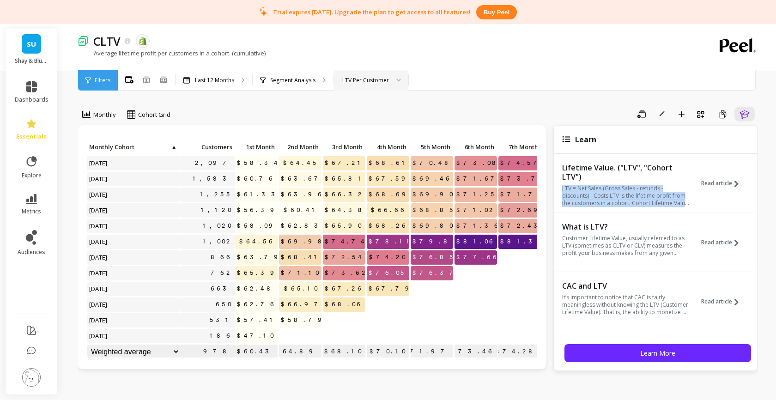
drag, startPoint x: 563, startPoint y: 189, endPoint x: 693, endPoint y: 201, distance: 130.4
click at [693, 201] on div "Lifetime Value. ("LTV", "Cohort LTV") LTV = Net Sales (Gross Sales - refunds - …" at bounding box center [655, 187] width 203 height 51
click at [624, 200] on p "LTV = Net Sales (Gross Sales - refunds - discounts) - Costs LTV is the lifetime…" at bounding box center [625, 196] width 127 height 22
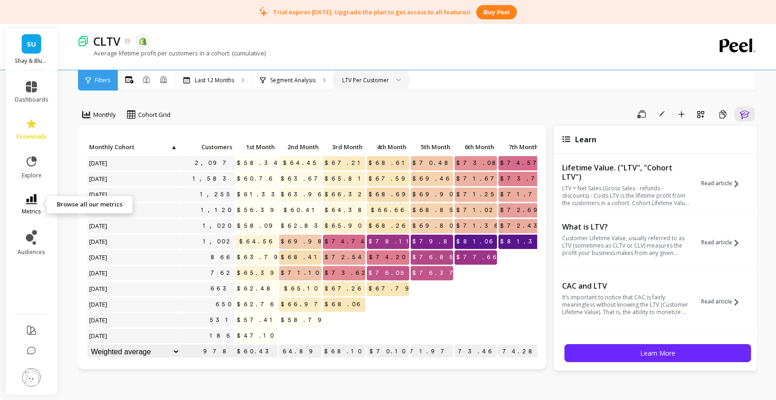
click at [31, 200] on icon at bounding box center [31, 199] width 11 height 10
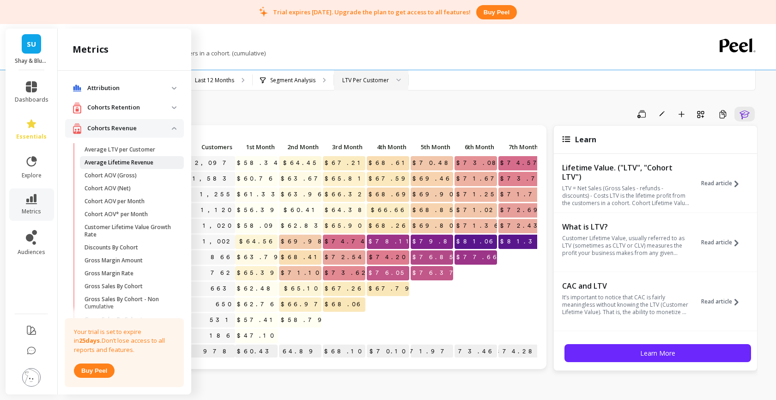
click at [108, 161] on p "Average Lifetime Revenue" at bounding box center [119, 162] width 69 height 7
